Goal: Task Accomplishment & Management: Manage account settings

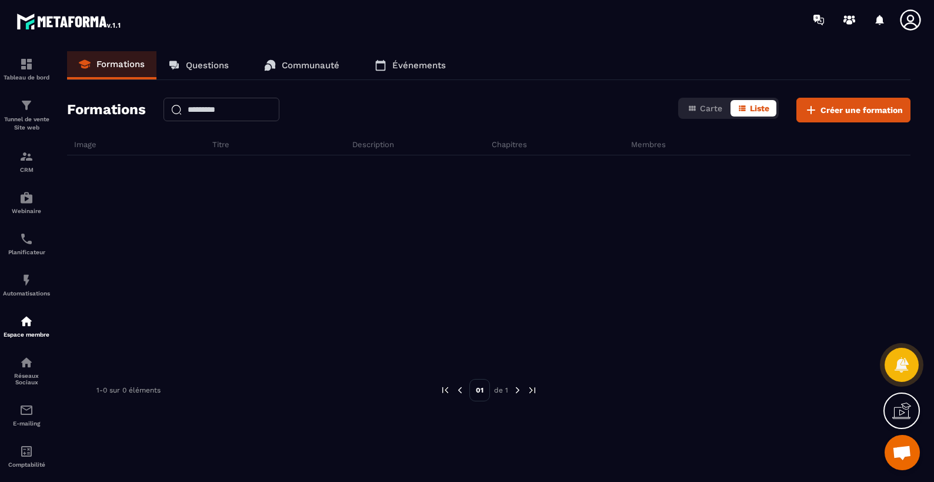
scroll to position [3566, 0]
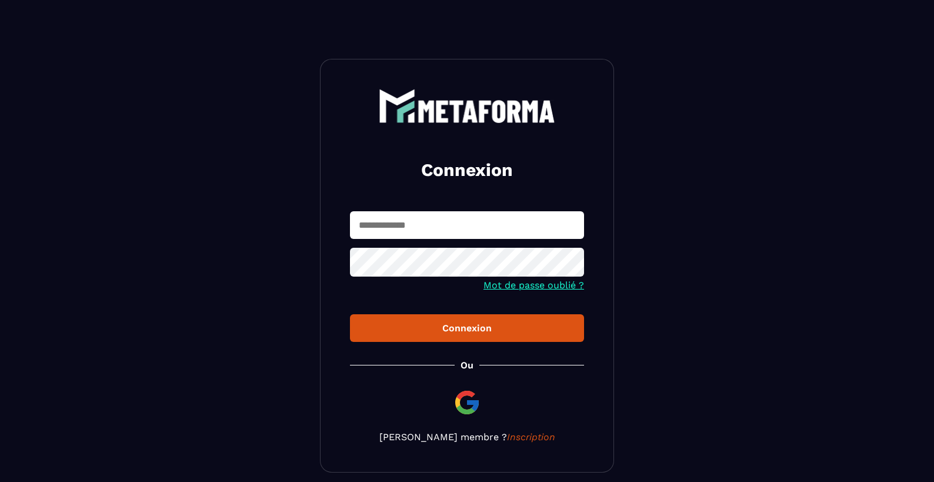
type input "**********"
click at [518, 338] on button "Connexion" at bounding box center [467, 328] width 234 height 28
